Goal: Information Seeking & Learning: Learn about a topic

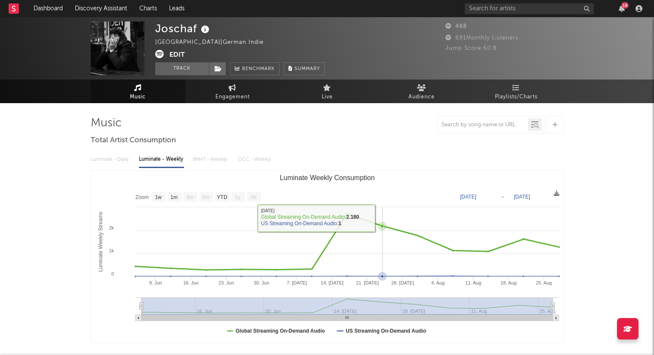
select select "1w"
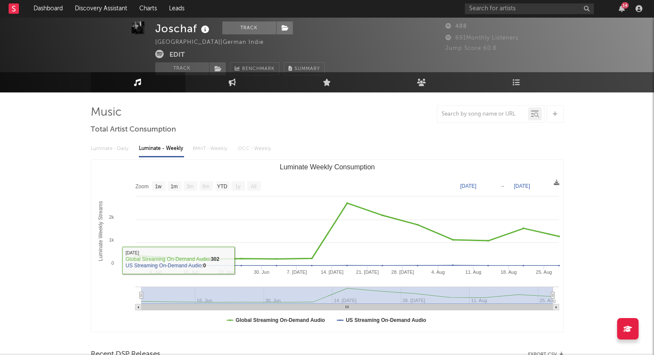
scroll to position [8, 0]
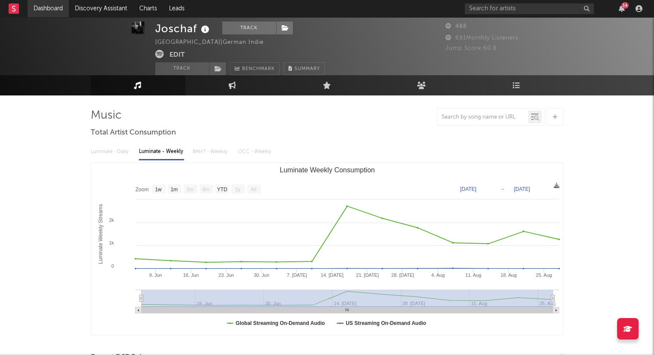
click at [52, 10] on link "Dashboard" at bounding box center [47, 8] width 41 height 17
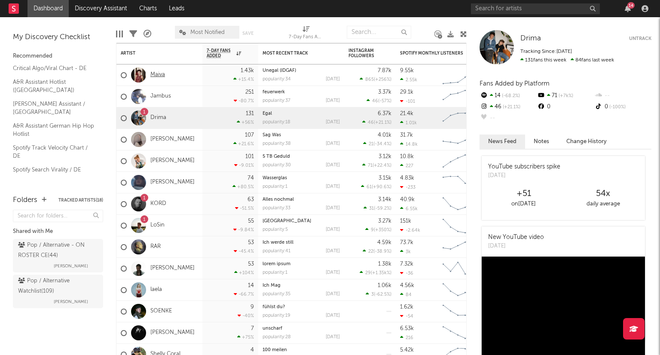
click at [156, 76] on link "Maiva" at bounding box center [157, 74] width 15 height 7
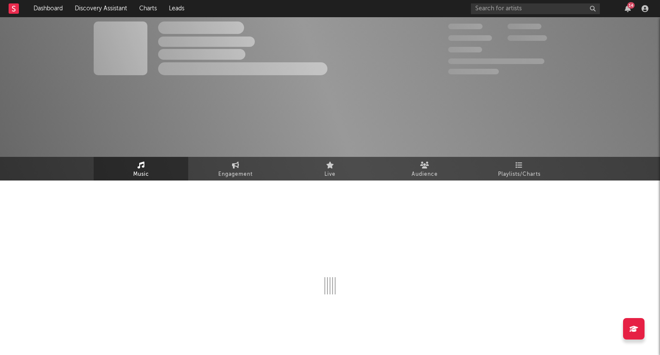
select select "6m"
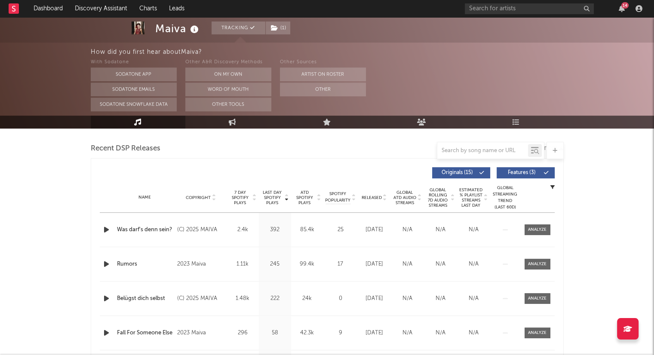
scroll to position [301, 0]
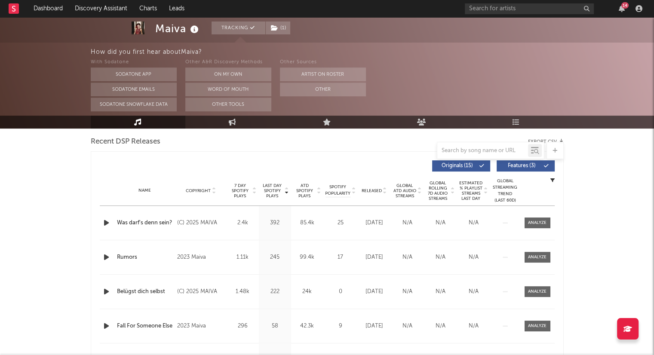
click at [382, 192] on icon at bounding box center [384, 192] width 4 height 3
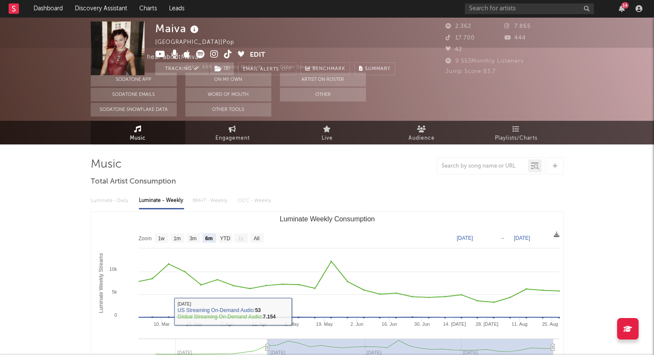
scroll to position [0, 0]
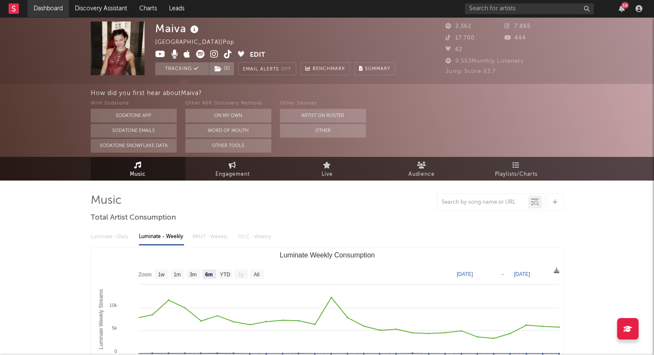
click at [54, 7] on link "Dashboard" at bounding box center [47, 8] width 41 height 17
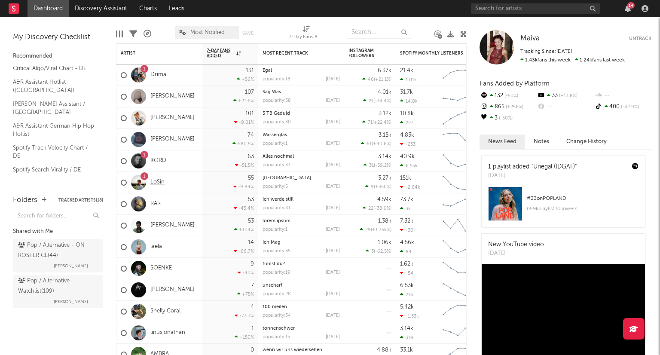
click at [159, 183] on link "LoSin" at bounding box center [157, 182] width 14 height 7
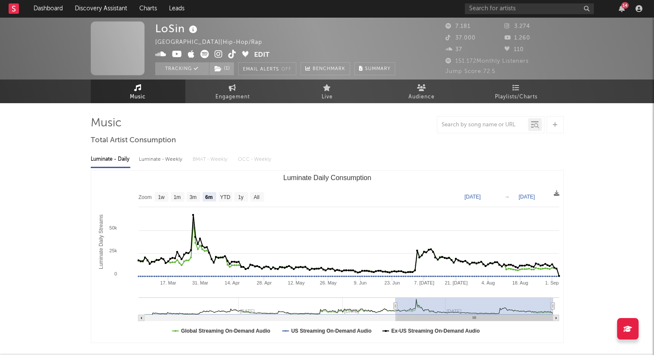
select select "6m"
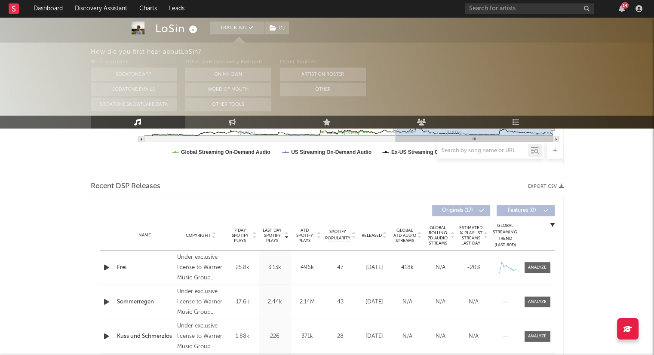
scroll to position [301, 0]
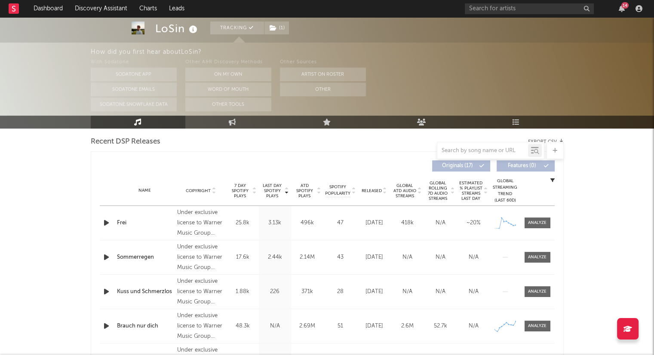
click at [385, 193] on icon at bounding box center [384, 192] width 4 height 3
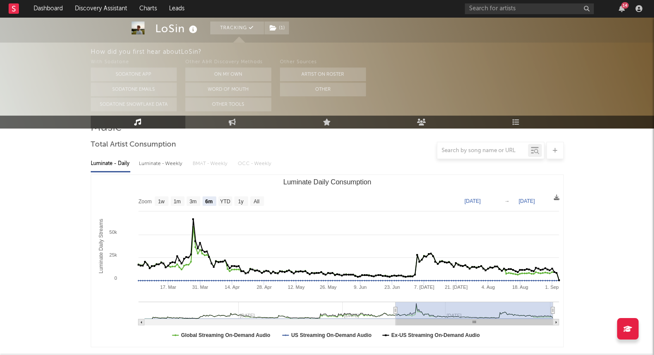
scroll to position [0, 0]
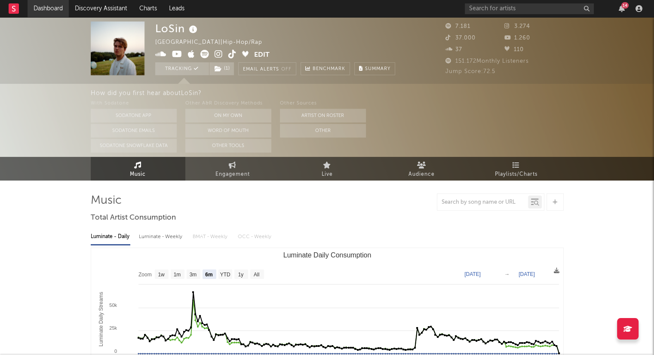
click at [55, 8] on link "Dashboard" at bounding box center [47, 8] width 41 height 17
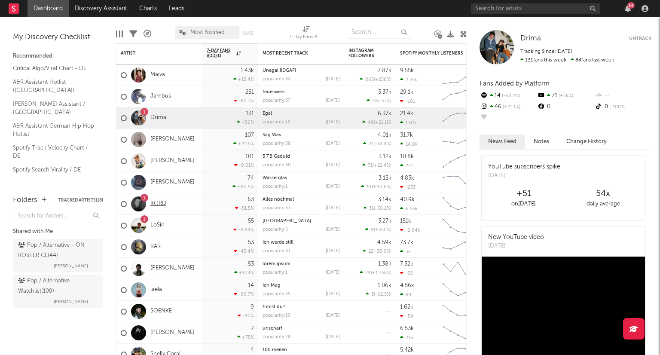
click at [161, 207] on link "KORD" at bounding box center [158, 203] width 16 height 7
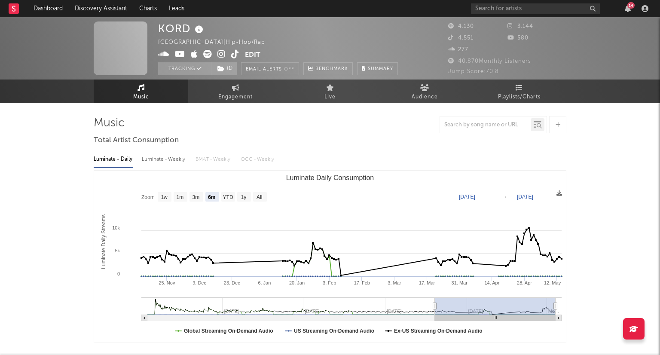
select select "6m"
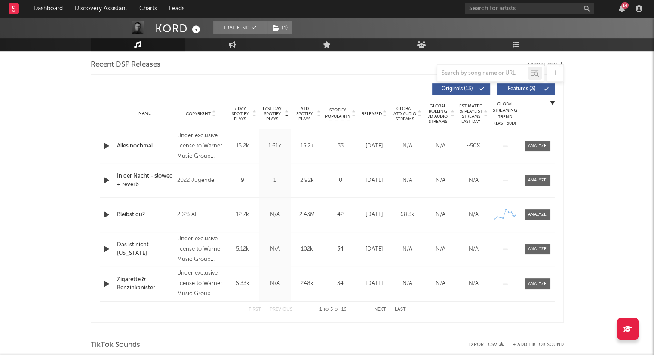
scroll to position [301, 0]
click at [385, 115] on icon at bounding box center [384, 114] width 4 height 3
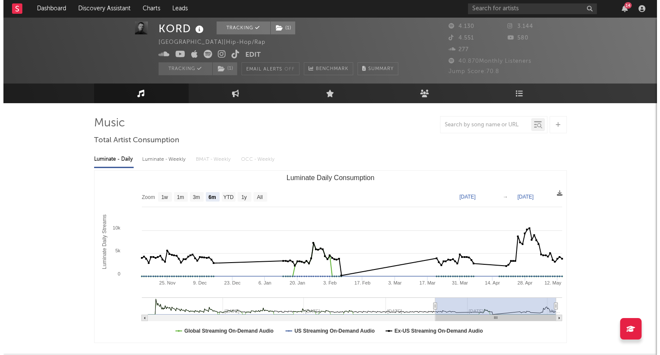
scroll to position [0, 0]
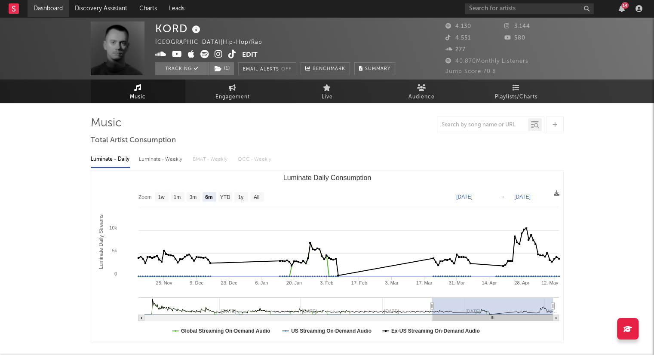
click at [58, 10] on link "Dashboard" at bounding box center [47, 8] width 41 height 17
